Goal: Task Accomplishment & Management: Complete application form

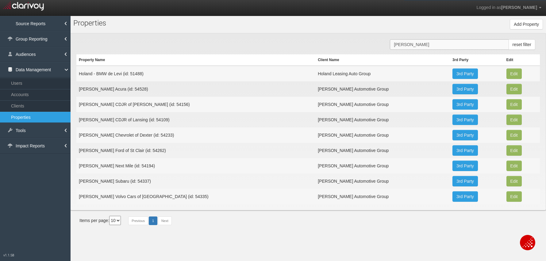
click at [407, 43] on input "[PERSON_NAME]" at bounding box center [449, 44] width 119 height 10
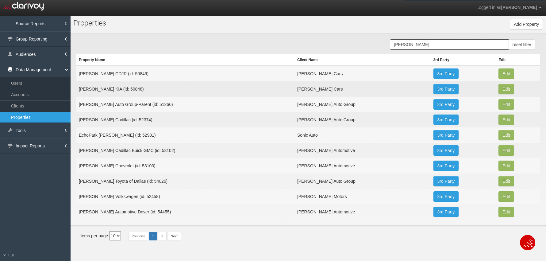
click at [147, 211] on td "Thorton Automotive Dover (id: 54455)" at bounding box center [185, 211] width 218 height 15
copy td "54455"
click at [426, 42] on input "thornton" at bounding box center [449, 44] width 119 height 10
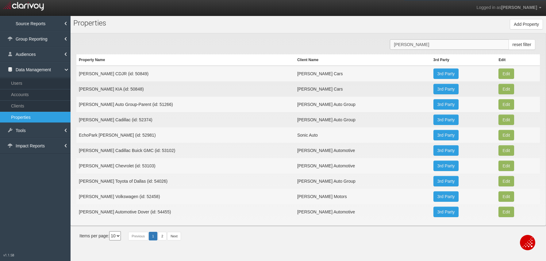
click at [426, 42] on input "thornton" at bounding box center [449, 44] width 119 height 10
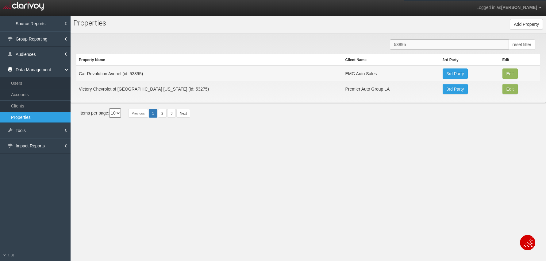
click at [400, 45] on input "53895" at bounding box center [449, 44] width 119 height 10
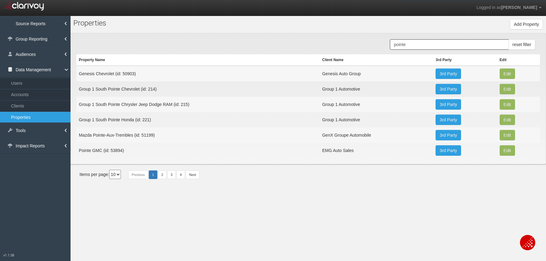
click at [122, 150] on td "Pointe GMC (id: 53894)" at bounding box center [197, 150] width 243 height 15
click at [117, 151] on td "Pointe GMC (id: 53894)" at bounding box center [197, 150] width 243 height 15
copy td "53894"
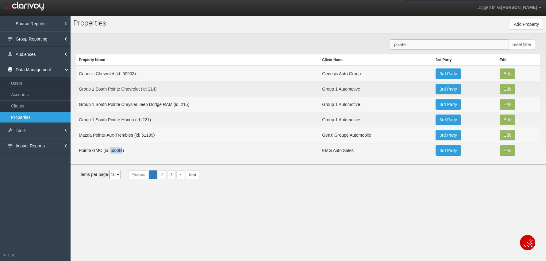
click at [404, 46] on input "pointe" at bounding box center [449, 44] width 119 height 10
click at [403, 46] on input "pointe" at bounding box center [449, 44] width 119 height 10
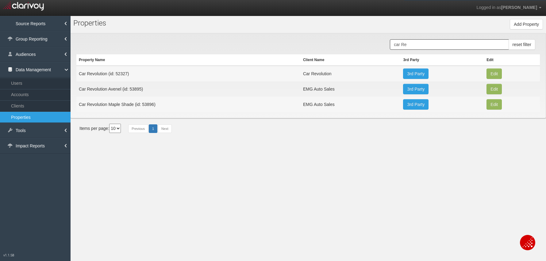
click at [148, 100] on td "Car Revolution Maple Shade (id: 53896)" at bounding box center [188, 104] width 224 height 15
click at [148, 104] on td "Car Revolution Maple Shade (id: 53896)" at bounding box center [188, 104] width 224 height 15
copy td "53896"
click at [132, 88] on td "Car Revolution Avenel (id: 53895)" at bounding box center [188, 88] width 224 height 15
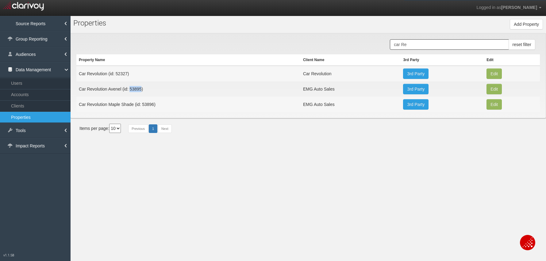
click at [132, 88] on td "Car Revolution Avenel (id: 53895)" at bounding box center [188, 88] width 224 height 15
copy td "53895"
click at [401, 44] on input "car Re" at bounding box center [449, 44] width 119 height 10
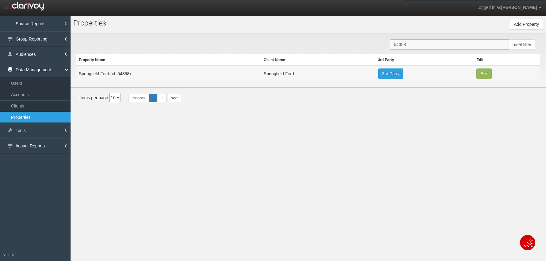
type input "54358"
click at [26, 129] on link "Tools" at bounding box center [35, 130] width 71 height 15
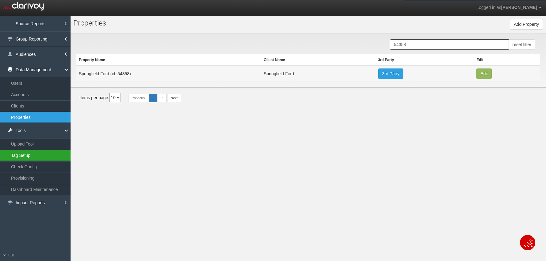
click at [20, 157] on link "Tag Setup" at bounding box center [35, 155] width 71 height 11
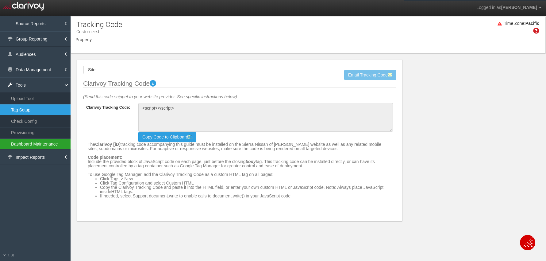
type textarea "<!-- Clarivoy Tracking Code --> <script type="text/javascript" src="//tags-cdn.…"
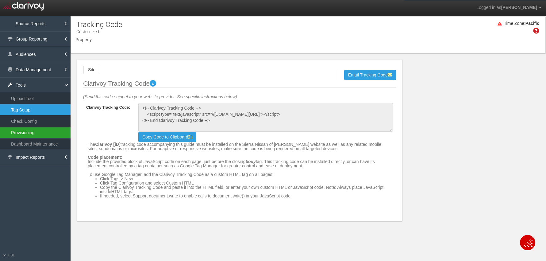
click at [13, 137] on link "Provisioning" at bounding box center [35, 132] width 71 height 11
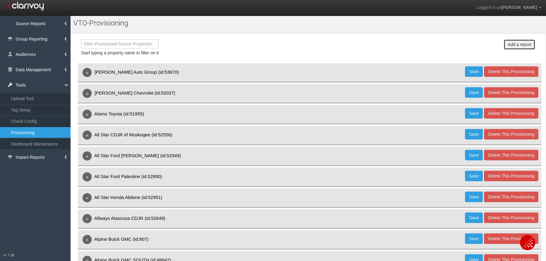
click at [517, 43] on button "Add a report" at bounding box center [520, 44] width 32 height 10
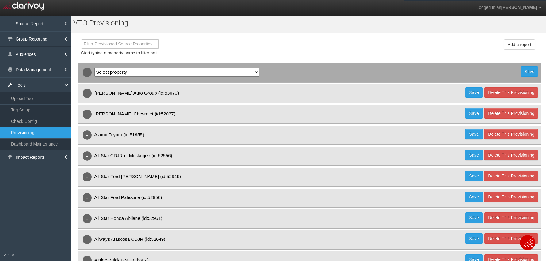
click at [175, 71] on select "Select property 1st Gear Motorsports (id:54294) 212 Motors (id:49968) 503 Autos…" at bounding box center [176, 71] width 165 height 9
select select "object:22367"
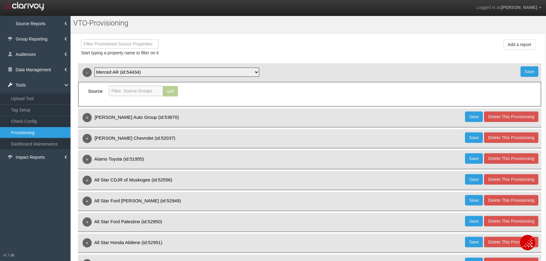
click at [132, 91] on input "text" at bounding box center [136, 91] width 54 height 10
type input "CarGurus"
click at [168, 92] on button "add" at bounding box center [170, 91] width 15 height 10
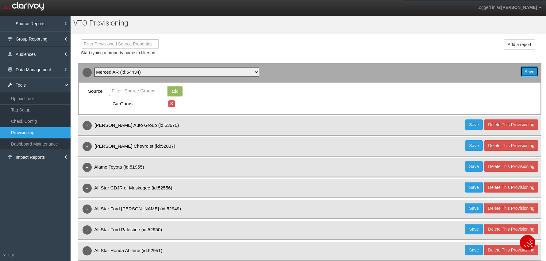
click at [529, 72] on button "Save" at bounding box center [529, 71] width 18 height 10
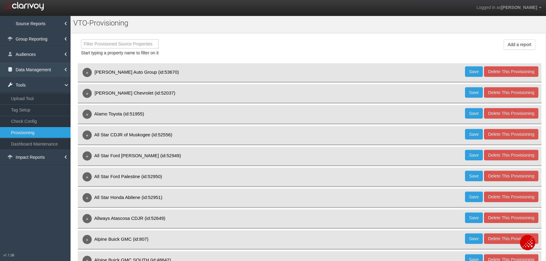
click at [27, 71] on link "Data Management" at bounding box center [35, 69] width 71 height 15
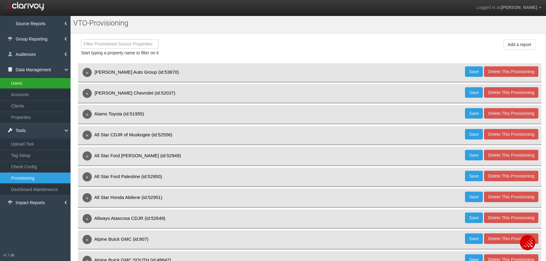
drag, startPoint x: 25, startPoint y: 83, endPoint x: 68, endPoint y: 84, distance: 43.0
click at [25, 83] on link "Users" at bounding box center [35, 83] width 71 height 11
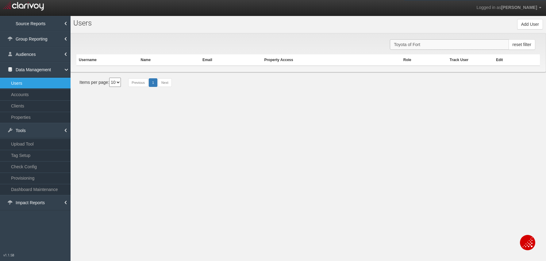
click at [403, 45] on input "Toyota of Fort" at bounding box center [449, 44] width 119 height 10
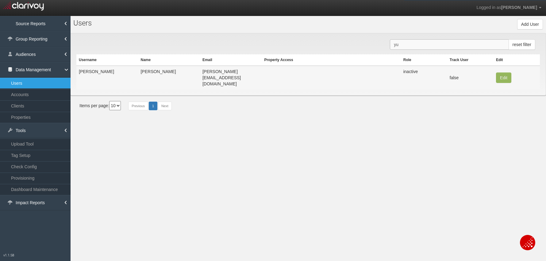
type input "y"
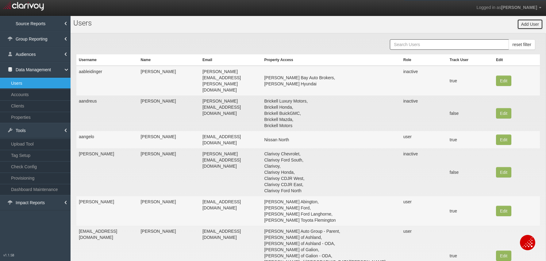
drag, startPoint x: 527, startPoint y: 25, endPoint x: 419, endPoint y: 34, distance: 109.0
click at [526, 24] on button "Add User" at bounding box center [530, 24] width 26 height 10
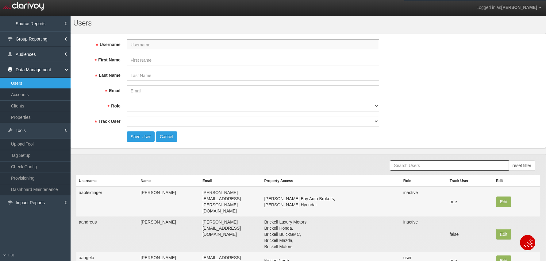
click at [184, 48] on input "Username" at bounding box center [253, 44] width 252 height 11
paste input "ybarraz@mercedautoresources.com"
type input "ybarraz@mercedautoresources.com"
click at [149, 92] on input "Email" at bounding box center [253, 90] width 252 height 11
paste input "ybarraz@mercedautoresources.com"
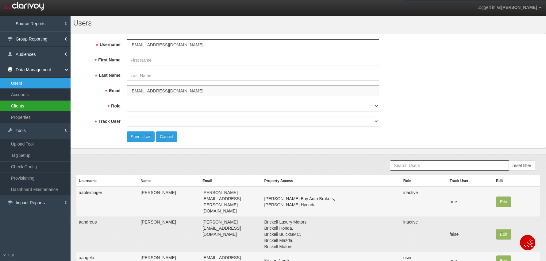
type input "ybarraz@mercedautoresources.com"
click at [140, 60] on input "First Name" at bounding box center [253, 60] width 252 height 11
paste input "Yulitza"
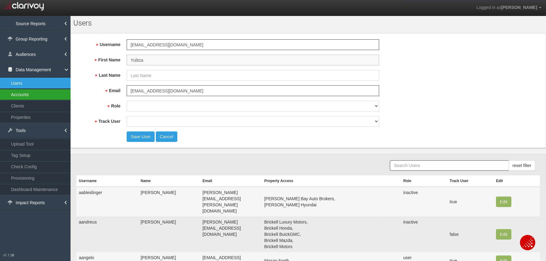
type input "Yulitza"
click at [140, 76] on input "Last Name" at bounding box center [253, 75] width 252 height 11
paste input "Barraza"
type input "Barraza"
click at [137, 104] on select "super user thirdpartyuser demo inactive upload user+upload" at bounding box center [253, 106] width 252 height 11
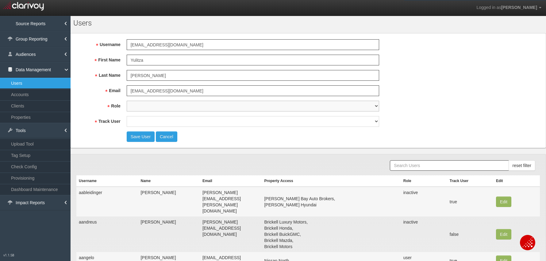
select select "user"
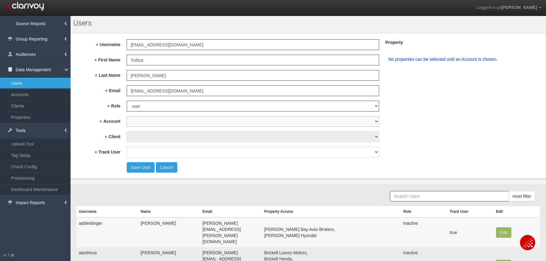
click at [140, 122] on select "1st Gear Motorsports 212 Motors 24 Auto Group 405 Motors 44 Auto Mart 503Autos …" at bounding box center [253, 121] width 252 height 11
select select "object:25067"
select select "object:25967"
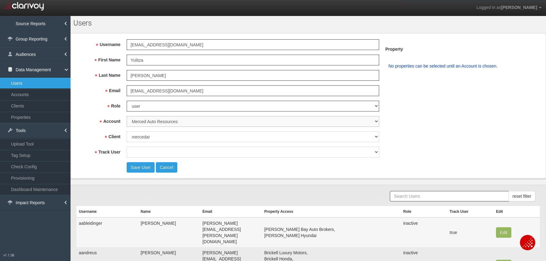
select select "object:25968"
click at [135, 151] on select "true false" at bounding box center [253, 152] width 252 height 11
select select "false"
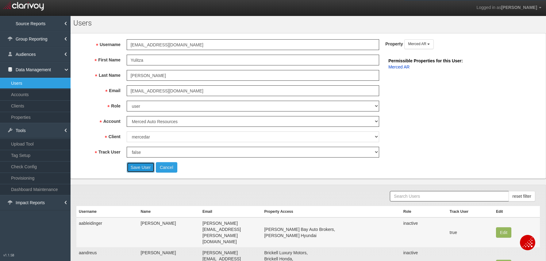
click at [131, 167] on button "Save User" at bounding box center [141, 167] width 28 height 10
select select "? undefined:undefined ?"
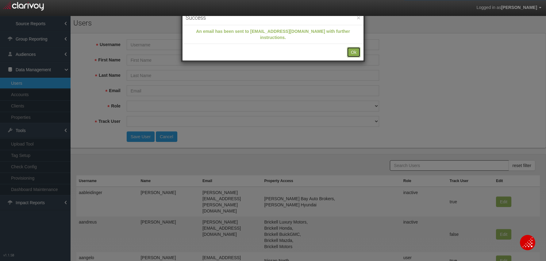
click at [348, 51] on button "Ok" at bounding box center [353, 52] width 13 height 10
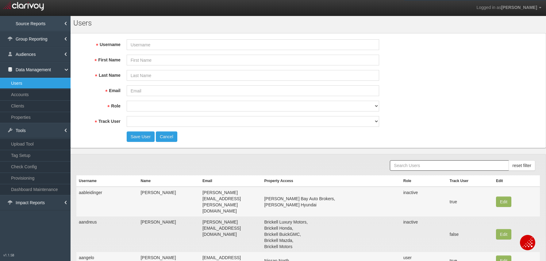
click at [24, 26] on link "Source Reports" at bounding box center [35, 23] width 71 height 15
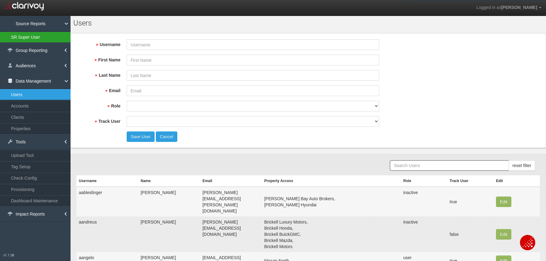
click at [32, 38] on link "SR Super User" at bounding box center [35, 37] width 71 height 11
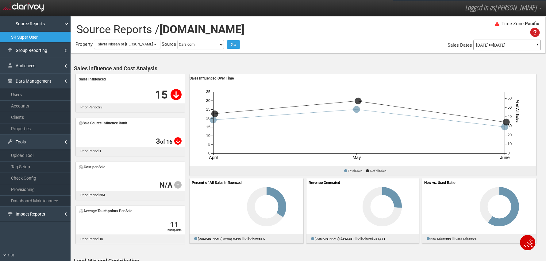
drag, startPoint x: 114, startPoint y: 41, endPoint x: 117, endPoint y: 52, distance: 11.3
click at [114, 41] on button "Sierra Nissan of [PERSON_NAME]" at bounding box center [127, 45] width 67 height 10
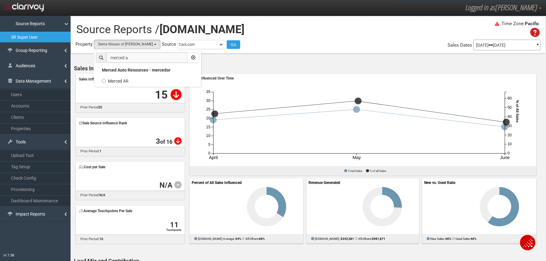
type input "merced ar"
click at [105, 79] on label "Merced AR" at bounding box center [148, 81] width 104 height 8
click at [105, 79] on input "Merced AR" at bounding box center [104, 81] width 4 height 4
select select "object:29634"
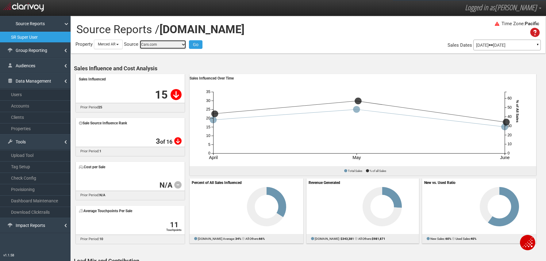
click at [172, 46] on select "-- Choose Source Autotrader/KBB Gubagoo CarGurus Carfax Cars.com CarSoup.com Ed…" at bounding box center [163, 44] width 47 height 9
select select "number:3"
click at [197, 48] on button "Go" at bounding box center [195, 44] width 13 height 9
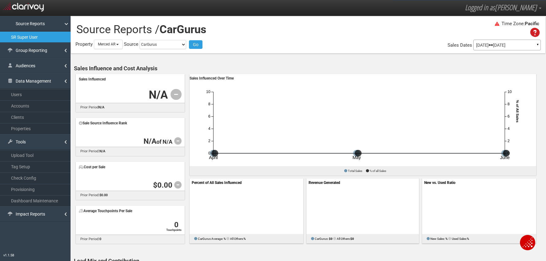
click at [489, 47] on p "Jun 01, 2025 Jun 30, 2025" at bounding box center [507, 45] width 62 height 4
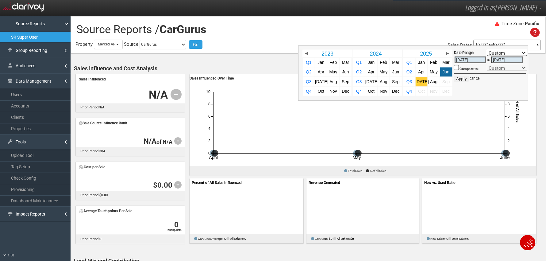
click at [420, 80] on span "Jul" at bounding box center [422, 81] width 13 height 5
select select ","
type input "07/01/2025"
type input "07/31/2025"
click at [460, 80] on button "Apply" at bounding box center [461, 79] width 15 height 6
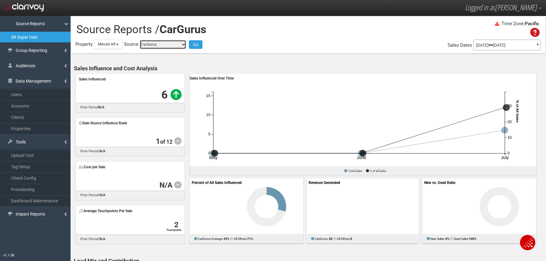
click at [151, 46] on select "-- Choose Source Autotrader/KBB Gubagoo CarGurus Carfax Cars.com CarSoup.com Ed…" at bounding box center [163, 44] width 47 height 9
select select "number:5"
click at [108, 44] on span "Merced AR" at bounding box center [106, 44] width 17 height 4
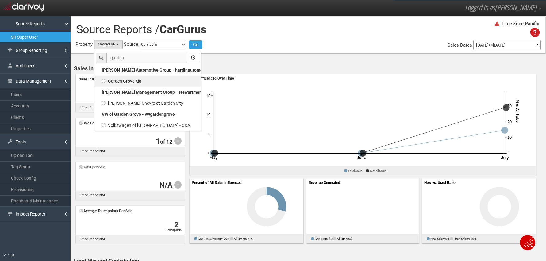
type input "garden"
click at [127, 82] on label "Garden Grove Kia" at bounding box center [148, 81] width 104 height 8
click at [106, 82] on input "Garden Grove Kia" at bounding box center [104, 81] width 4 height 4
select select "object:34223"
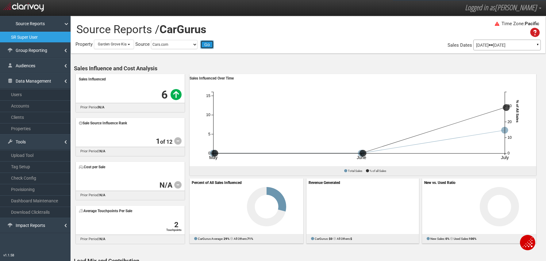
click at [207, 47] on button "Go" at bounding box center [206, 44] width 13 height 9
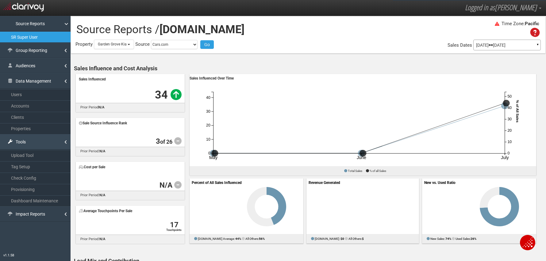
drag, startPoint x: 39, startPoint y: 188, endPoint x: 30, endPoint y: 141, distance: 47.5
click at [39, 188] on link "Provisioning" at bounding box center [35, 189] width 71 height 11
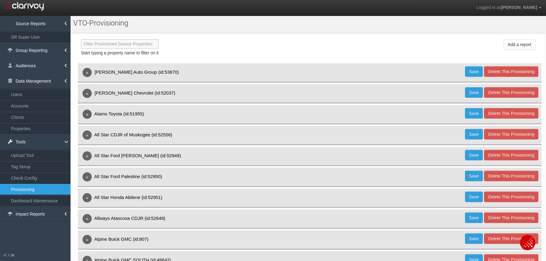
click at [109, 45] on input "text" at bounding box center [119, 44] width 77 height 9
click at [522, 44] on button "Add a report" at bounding box center [520, 44] width 32 height 10
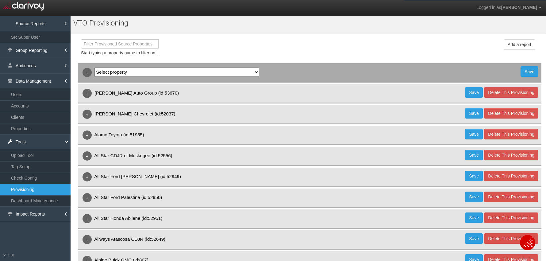
click at [166, 71] on select "Select property 1st Gear Motorsports (id:54294) 212 Motors (id:49968) 503 Autos…" at bounding box center [176, 71] width 165 height 9
select select "object:39884"
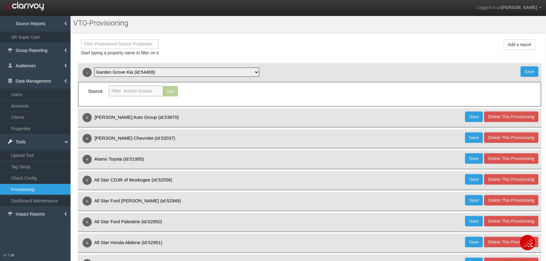
click at [141, 95] on input "text" at bounding box center [136, 91] width 54 height 10
click at [122, 102] on li "[DOMAIN_NAME]" at bounding box center [132, 101] width 45 height 8
type input "[DOMAIN_NAME]"
click at [163, 92] on button "add" at bounding box center [170, 91] width 15 height 10
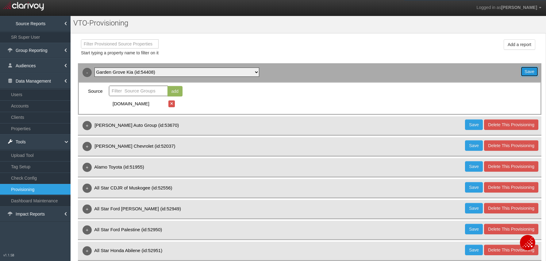
click at [529, 71] on button "Save" at bounding box center [529, 71] width 18 height 10
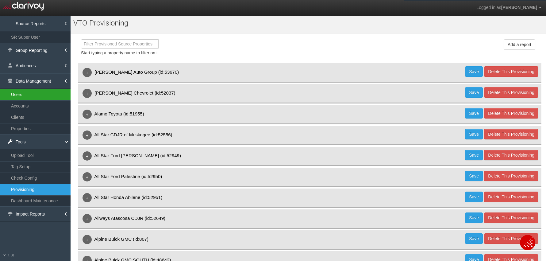
drag, startPoint x: 19, startPoint y: 95, endPoint x: 12, endPoint y: 96, distance: 6.8
click at [19, 95] on link "Users" at bounding box center [35, 94] width 71 height 11
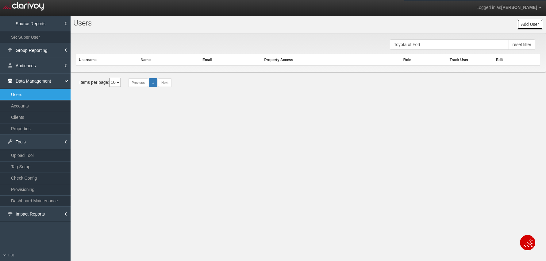
drag, startPoint x: 527, startPoint y: 24, endPoint x: 420, endPoint y: 40, distance: 107.9
click at [527, 24] on button "Add User" at bounding box center [530, 24] width 26 height 10
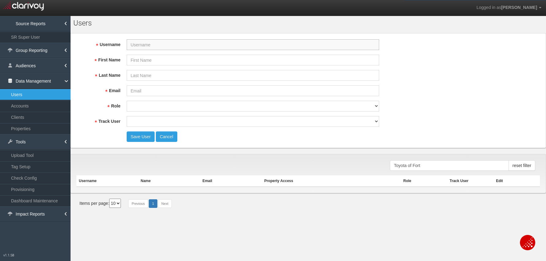
click at [205, 45] on input "Username" at bounding box center [253, 44] width 252 height 11
click at [200, 44] on input "Username" at bounding box center [253, 44] width 252 height 11
click at [146, 45] on input "Username" at bounding box center [253, 44] width 252 height 11
paste input "cclarke@ggkia.com"
type input "cclarke@ggkia.com"
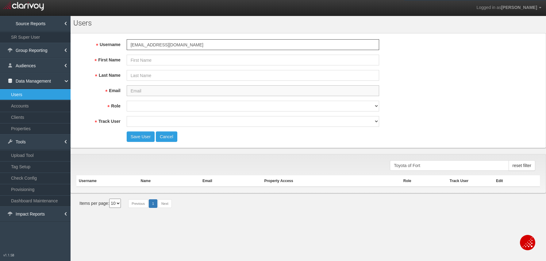
click at [148, 89] on input "Email" at bounding box center [253, 90] width 252 height 11
paste input "cclarke@ggkia.com"
type input "cclarke@ggkia.com"
click at [136, 60] on input "First Name" at bounding box center [253, 60] width 252 height 11
type input "Chad"
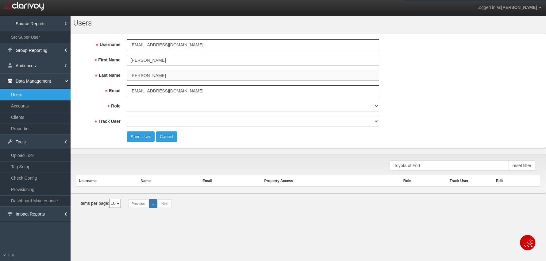
type input "Clarke"
click at [130, 107] on select "super user thirdpartyuser demo inactive upload user+upload" at bounding box center [253, 106] width 252 height 11
select select "user"
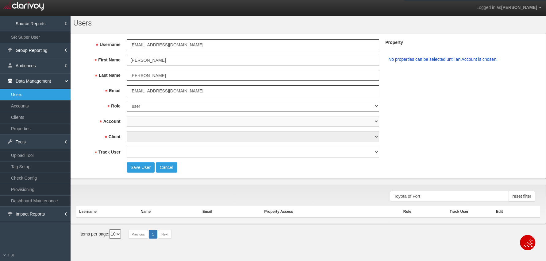
click at [135, 123] on select "1st Gear Motorsports 212 Motors 24 Auto Group 405 Motors 44 Auto Mart 503Autos …" at bounding box center [253, 121] width 252 height 11
click at [137, 119] on select "1st Gear Motorsports 212 Motors 24 Auto Group 405 Motors 44 Auto Mart 503Autos …" at bounding box center [253, 121] width 252 height 11
select select "object:42372"
select select "object:43621"
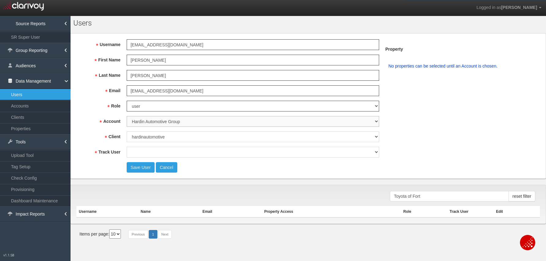
select select "object:43622"
click at [160, 153] on select "true false" at bounding box center [253, 152] width 252 height 11
select select "false"
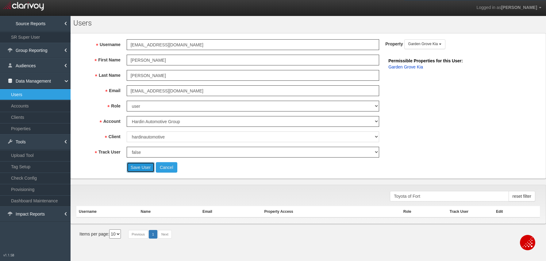
drag, startPoint x: 137, startPoint y: 168, endPoint x: 168, endPoint y: 169, distance: 31.6
click at [137, 168] on button "Save User" at bounding box center [141, 167] width 28 height 10
select select "? undefined:undefined ?"
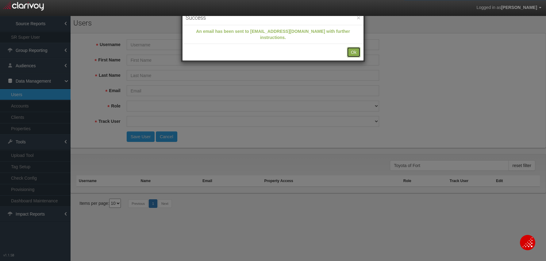
click at [350, 47] on button "Ok" at bounding box center [353, 52] width 13 height 10
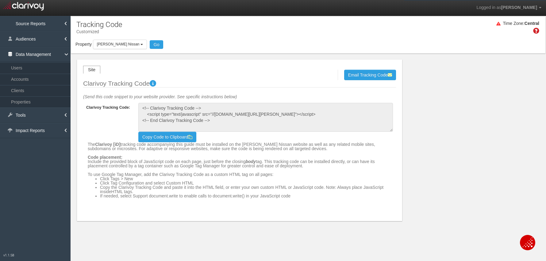
select select "object:18999"
drag, startPoint x: 26, startPoint y: 97, endPoint x: 142, endPoint y: 100, distance: 116.3
click at [26, 97] on link "Properties" at bounding box center [35, 101] width 71 height 11
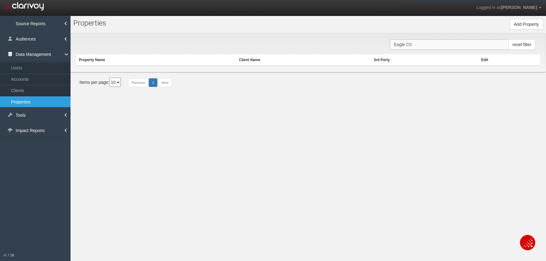
click at [425, 44] on input "Eagle Ch" at bounding box center [449, 44] width 119 height 10
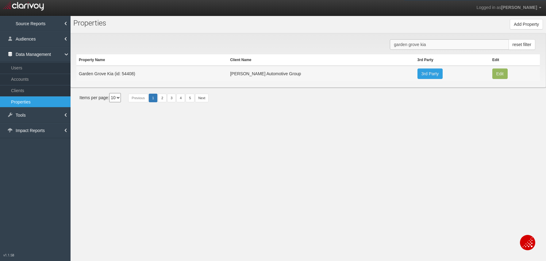
type input "garden grove kia"
